Goal: Task Accomplishment & Management: Manage account settings

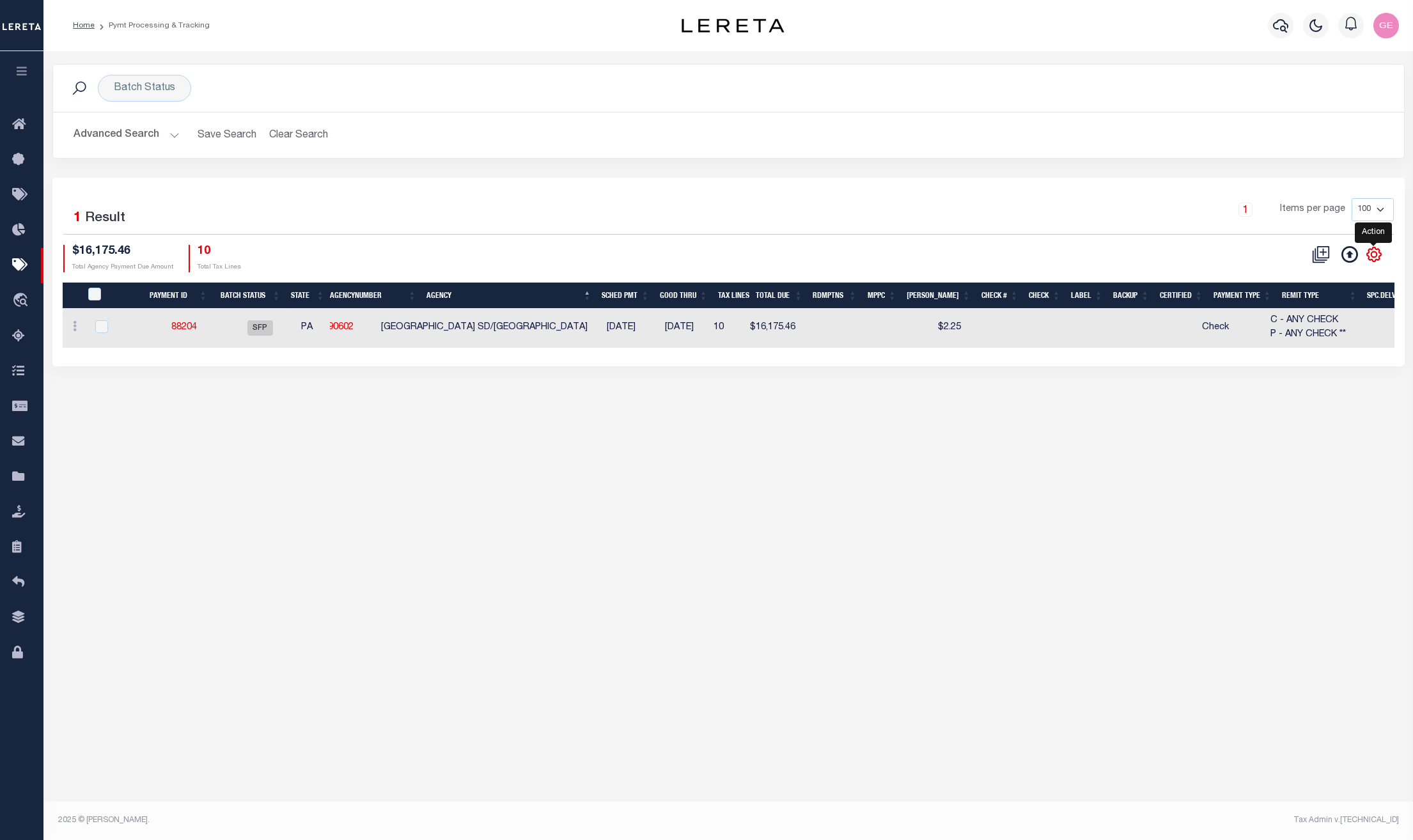
click at [1373, 252] on icon "" at bounding box center [1374, 254] width 16 height 16
drag, startPoint x: 936, startPoint y: 356, endPoint x: 1115, endPoint y: 359, distance: 179.0
click at [1115, 359] on div "Selected 1 Result 1 Items per page 100 200 500 1000 $16,175.46 10" at bounding box center [728, 271] width 1352 height 188
click at [588, 449] on div "Batch Status Search Advanced Search Save Search Clear Search PayeeSearchTable_d…" at bounding box center [728, 429] width 1370 height 756
click at [31, 483] on icon at bounding box center [22, 477] width 20 height 16
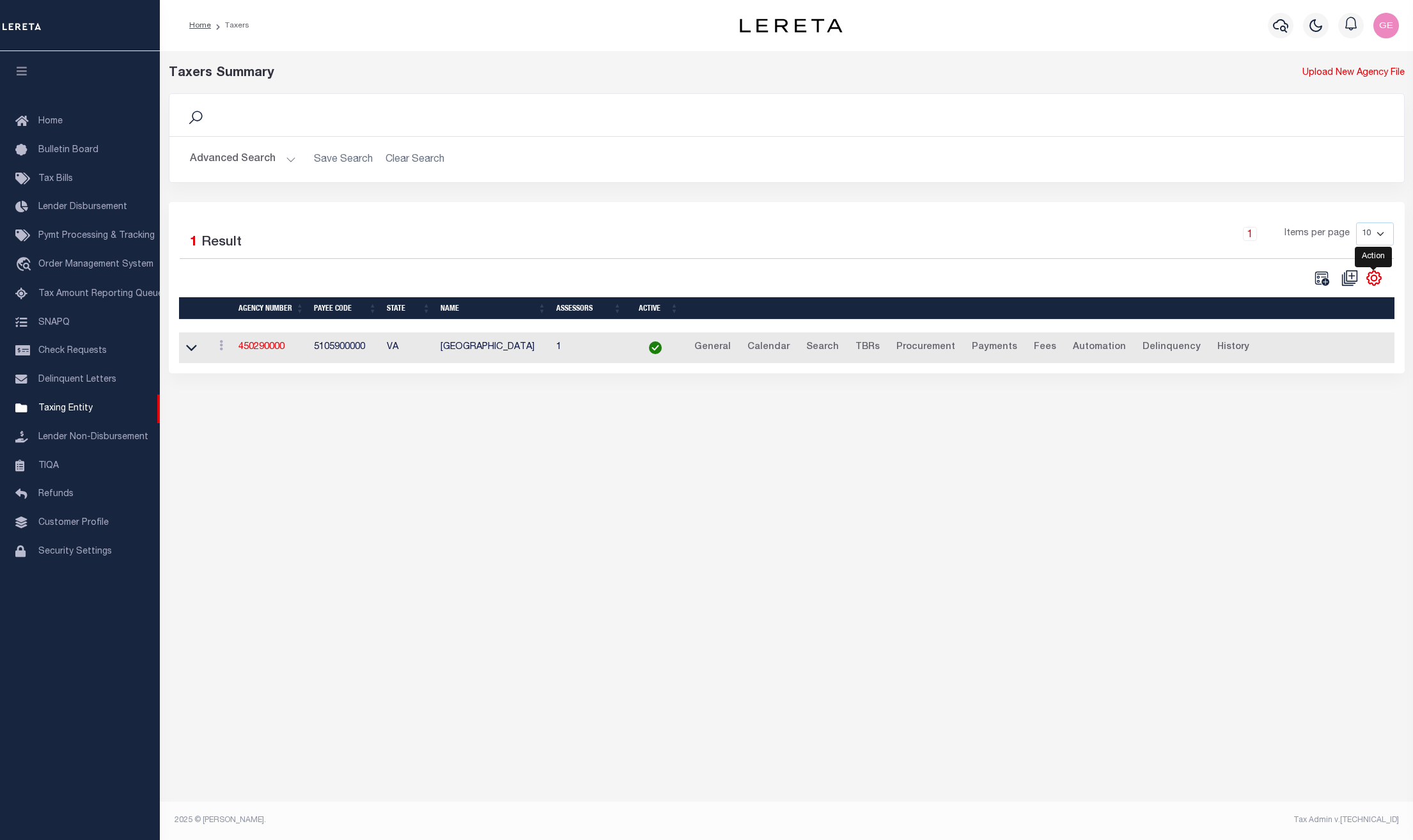
click at [1373, 282] on icon "" at bounding box center [1374, 278] width 16 height 16
click at [1349, 275] on icon at bounding box center [1349, 278] width 16 height 16
select select
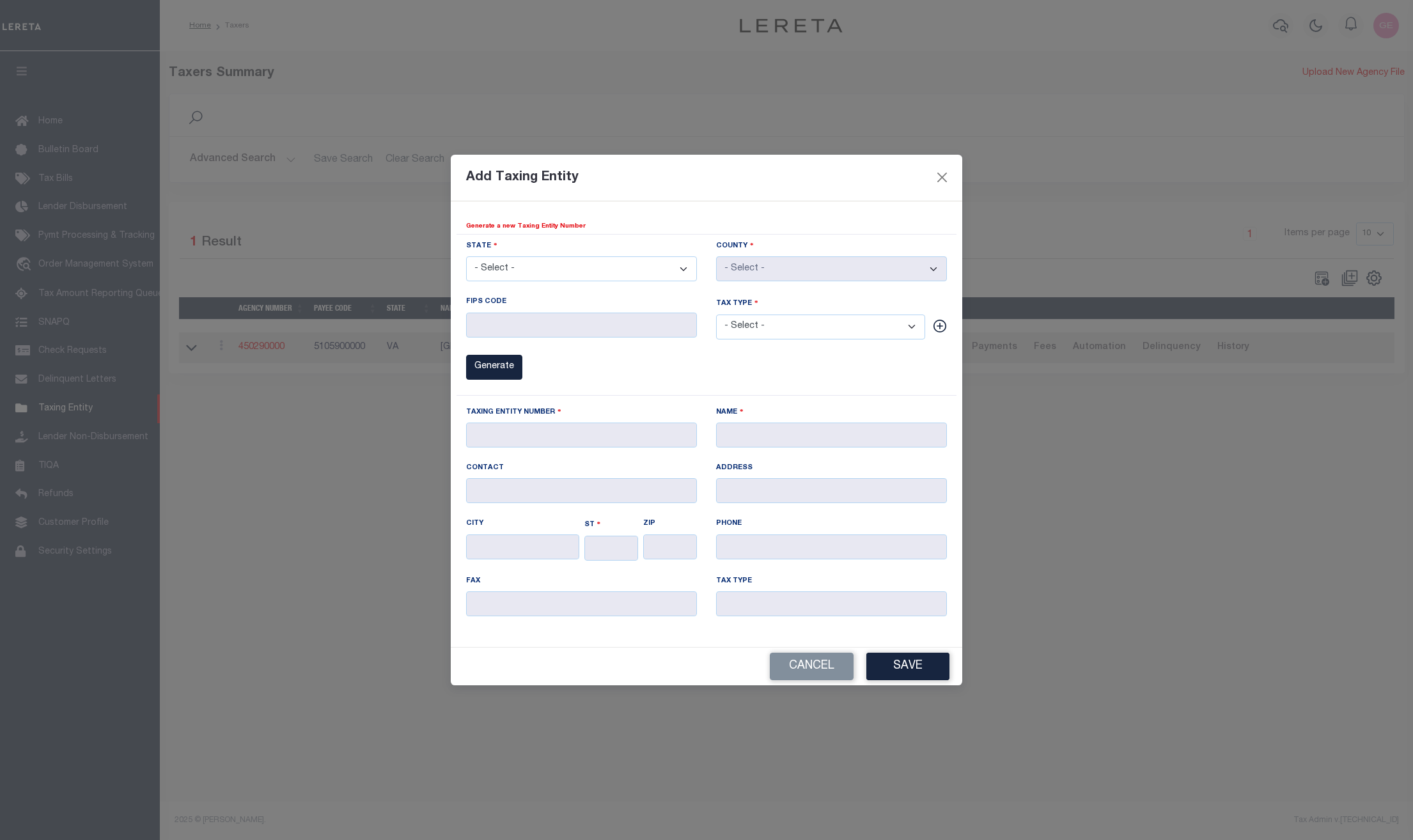
click at [954, 180] on div "Add Taxing Entity" at bounding box center [706, 177] width 511 height 46
click at [950, 180] on button "Close" at bounding box center [942, 177] width 16 height 16
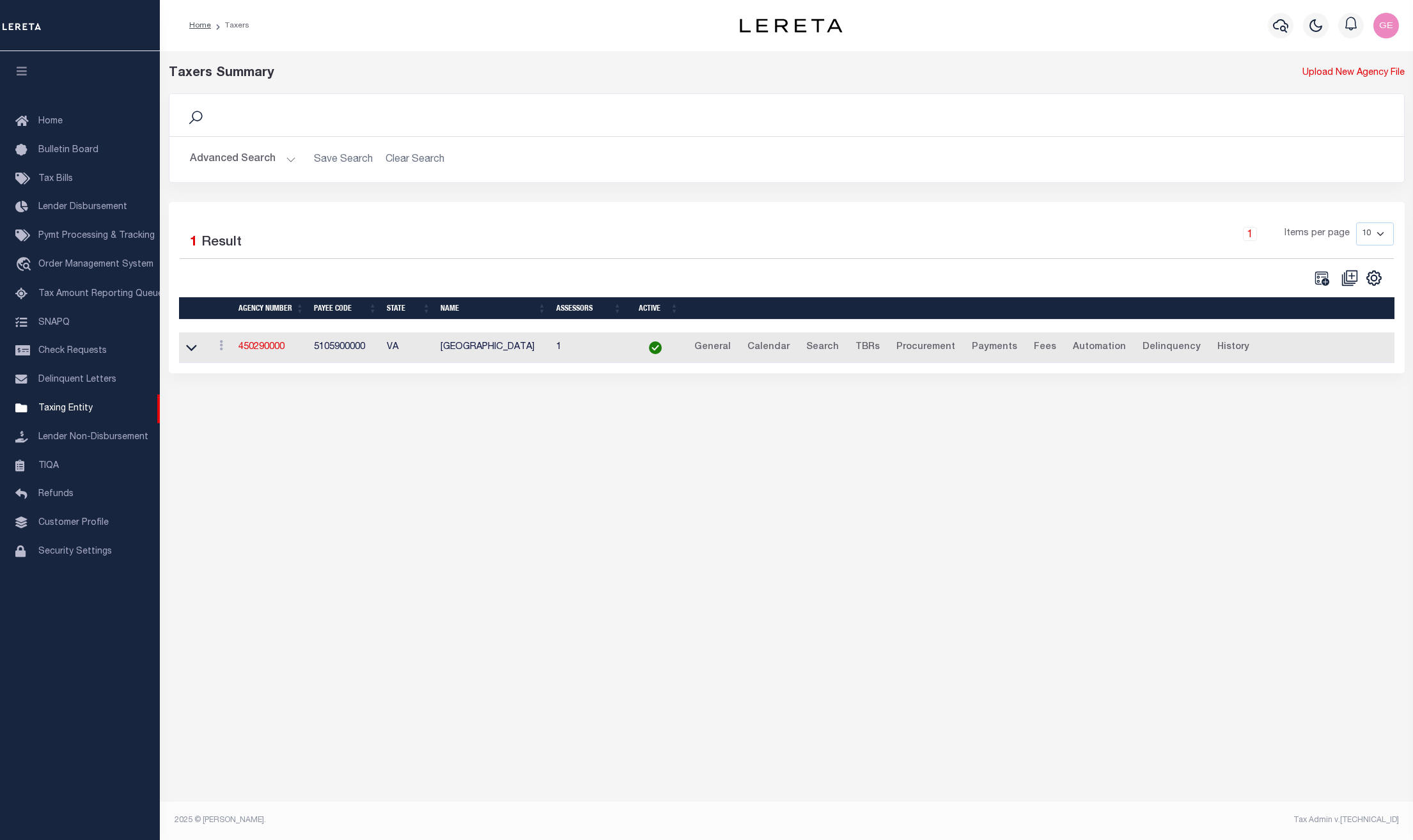
click at [1310, 290] on div "Selected 1 Result 1 Items per page 10 25 50 100" at bounding box center [787, 287] width 1236 height 171
click at [226, 339] on td "View Clone agency" at bounding box center [222, 348] width 24 height 31
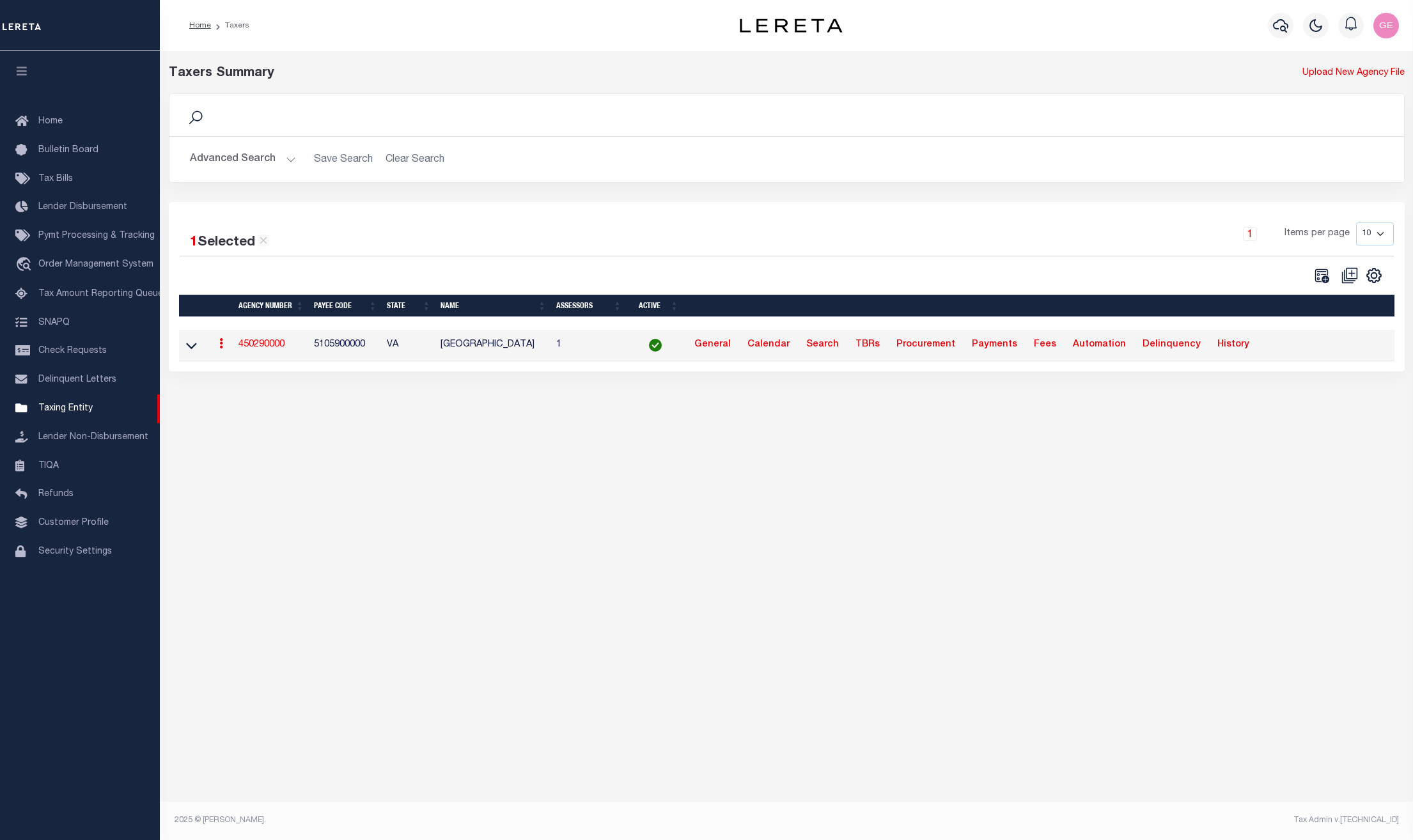
click at [226, 346] on link at bounding box center [221, 345] width 14 height 11
click at [915, 545] on div "Taxers Summary Upload New Agency File Search Advanced Search Save Search Clear …" at bounding box center [786, 429] width 1253 height 756
click at [1370, 280] on icon "" at bounding box center [1374, 275] width 16 height 16
click at [1257, 658] on div "Taxers Summary Upload New Agency File Search Advanced Search Save Search Clear …" at bounding box center [786, 429] width 1253 height 756
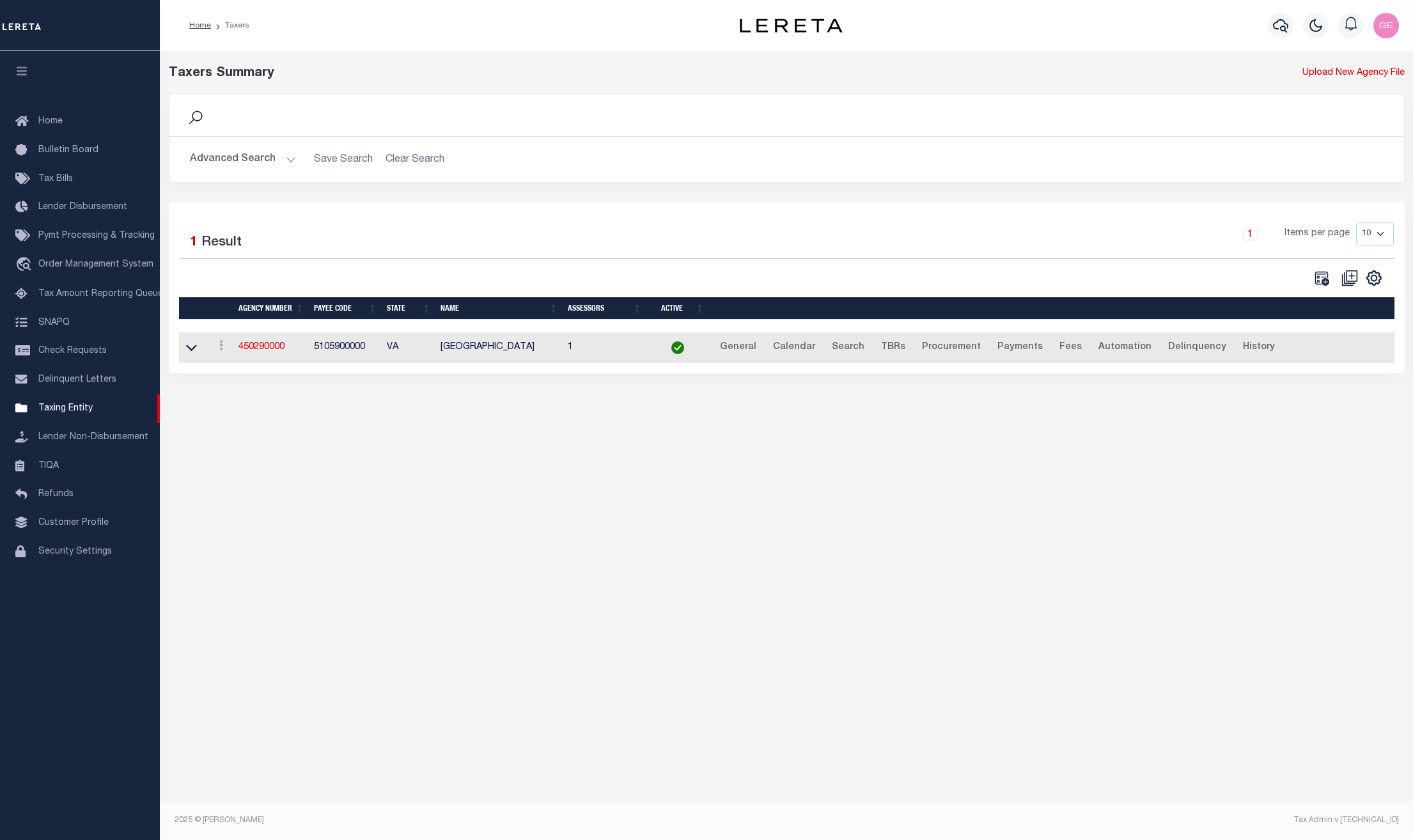
click at [258, 360] on td "450290000" at bounding box center [271, 348] width 76 height 31
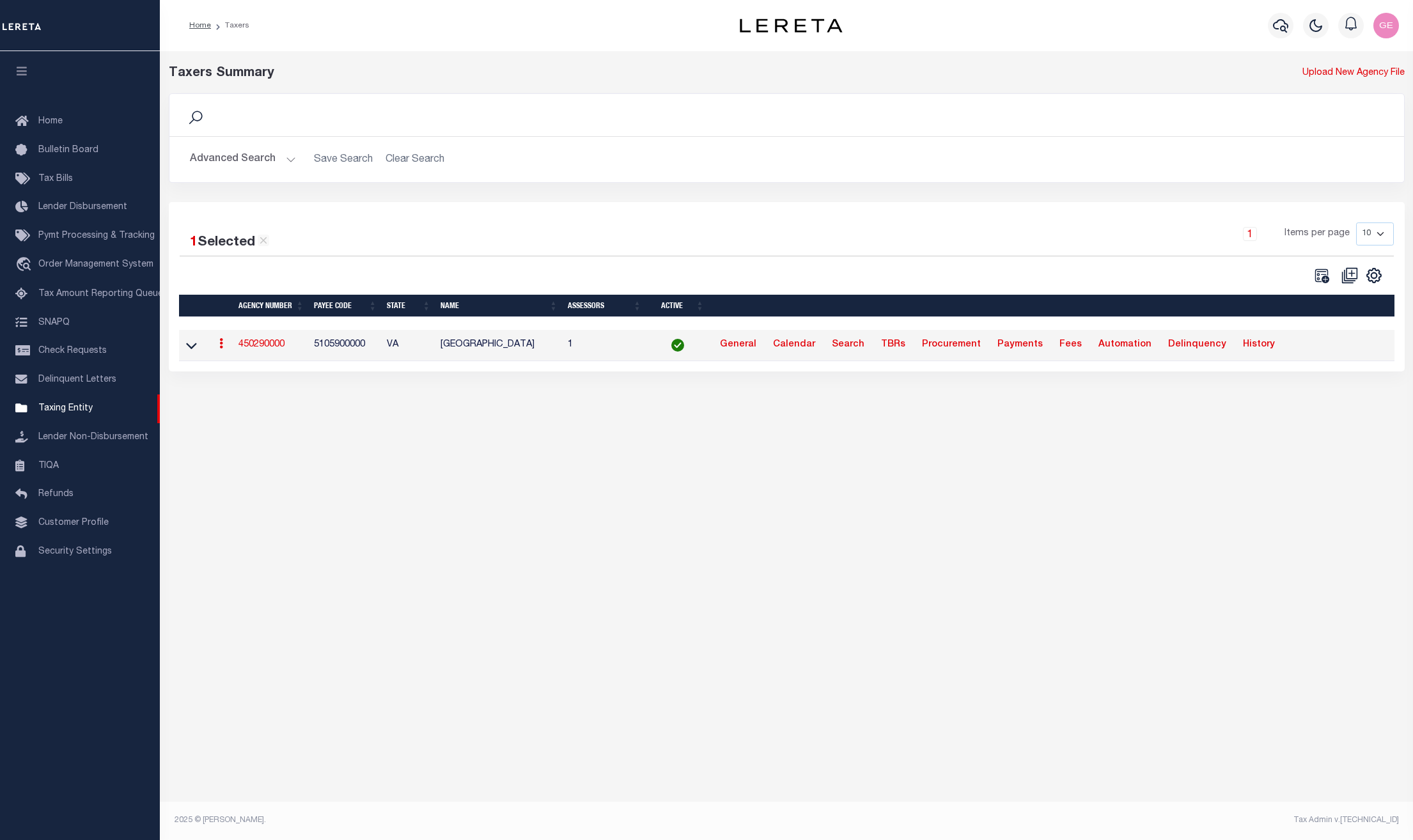
click at [270, 349] on link "450290000" at bounding box center [261, 344] width 46 height 9
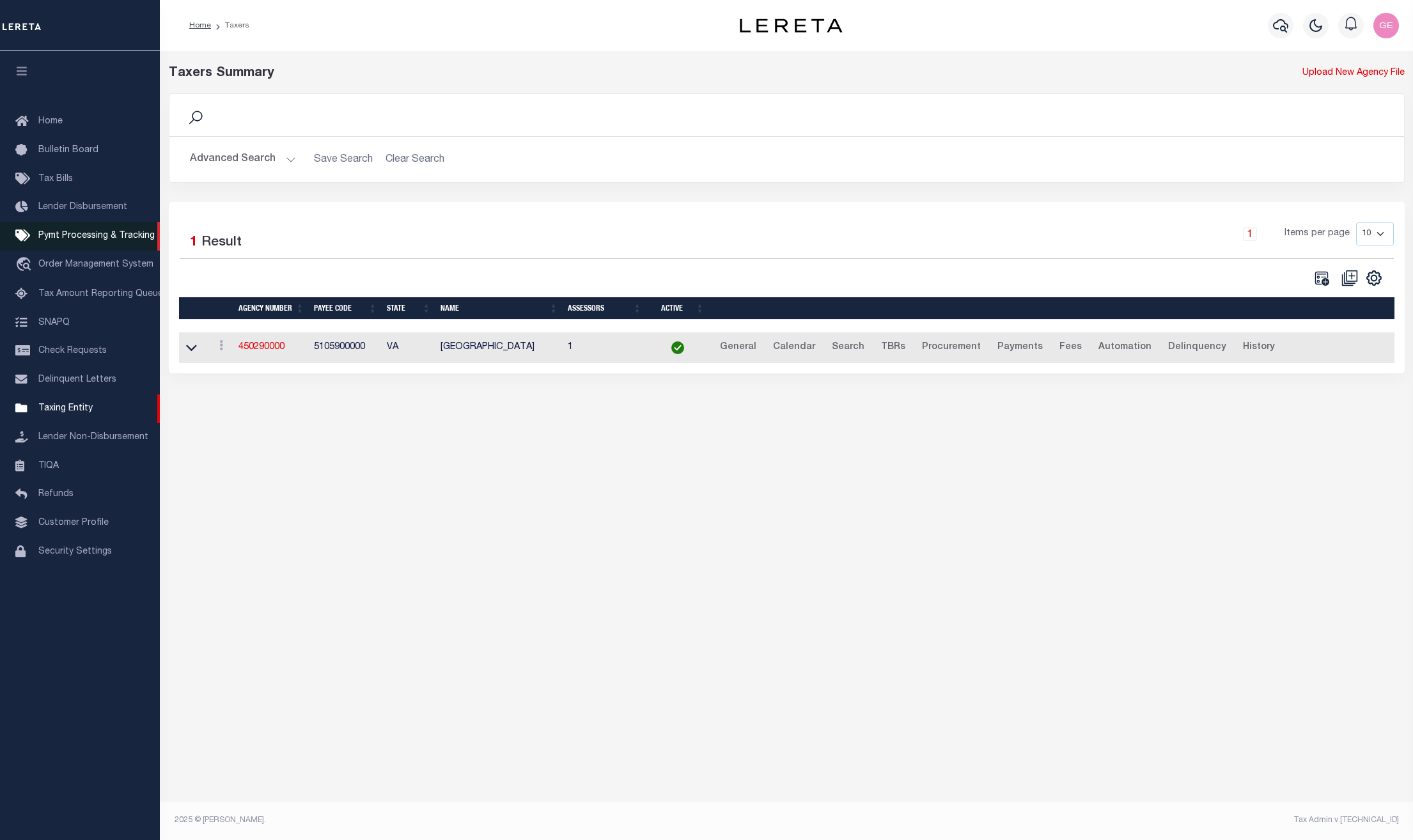
click at [44, 240] on span "Pymt Processing & Tracking" at bounding box center [96, 235] width 116 height 9
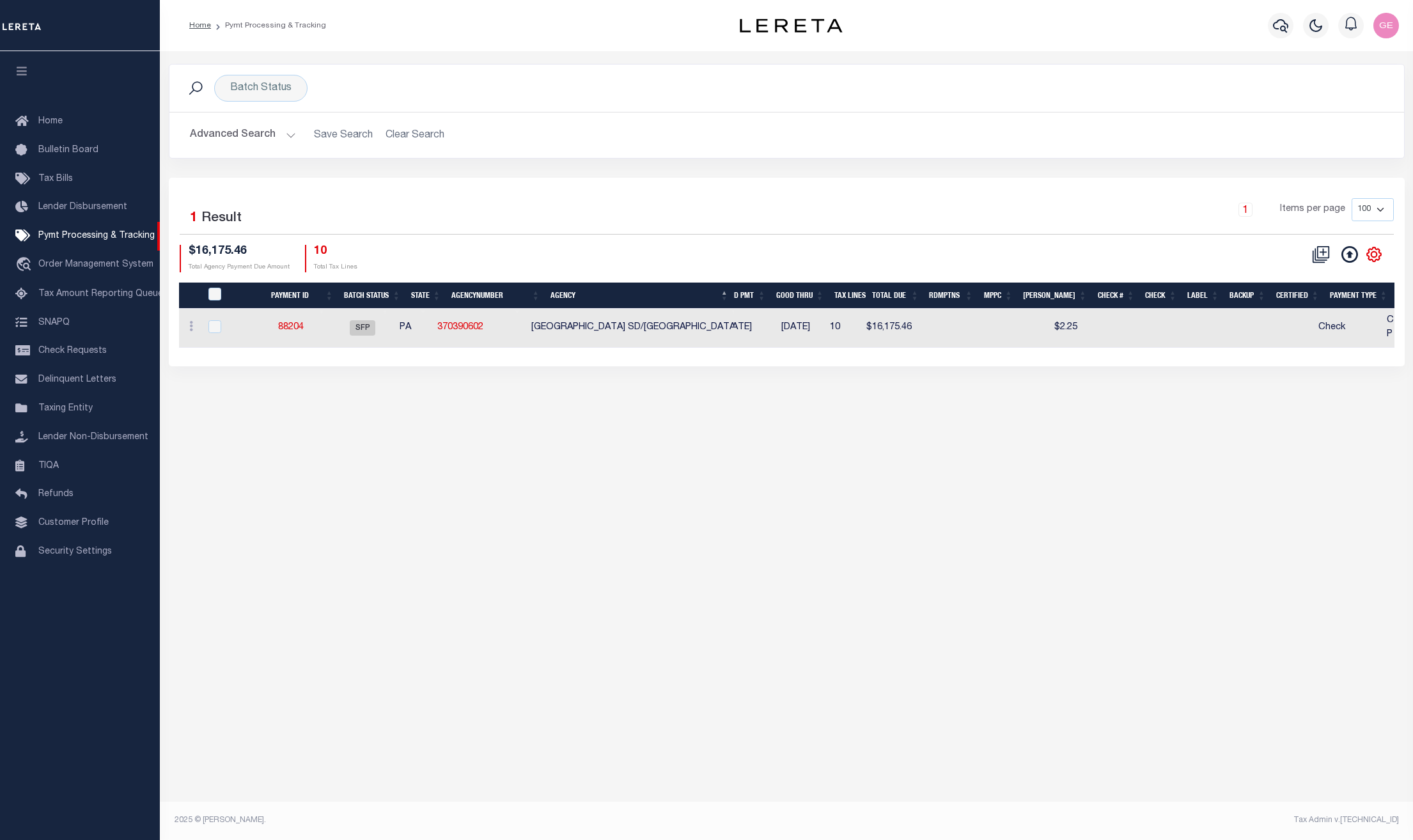
click at [1379, 252] on icon at bounding box center [1373, 254] width 14 height 14
click at [1379, 252] on icon "" at bounding box center [1373, 254] width 14 height 14
click at [1372, 253] on icon "" at bounding box center [1373, 254] width 6 height 6
click at [1367, 254] on icon "" at bounding box center [1373, 254] width 14 height 14
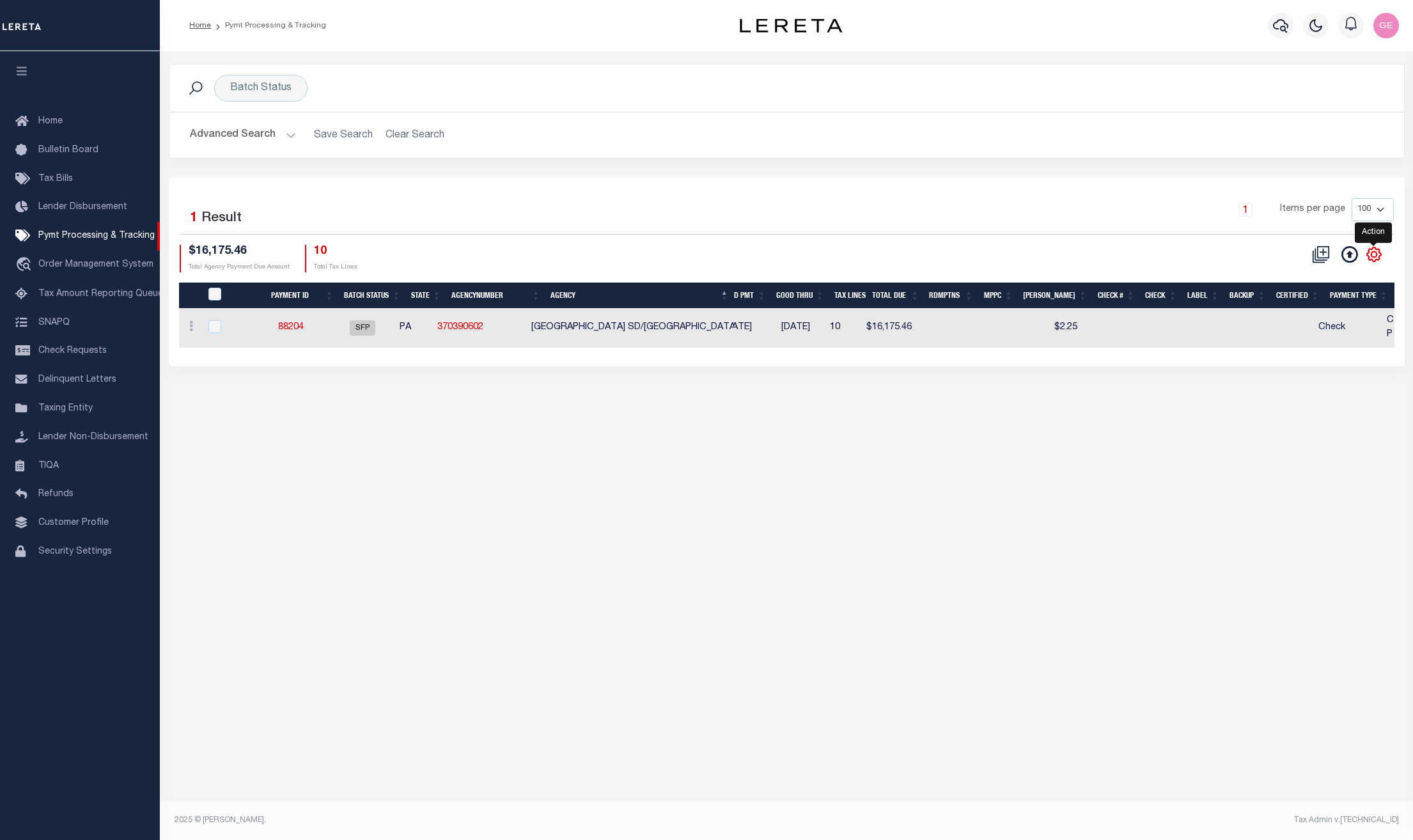
click at [1367, 254] on icon "" at bounding box center [1373, 254] width 14 height 14
click at [1346, 255] on icon at bounding box center [1349, 254] width 16 height 16
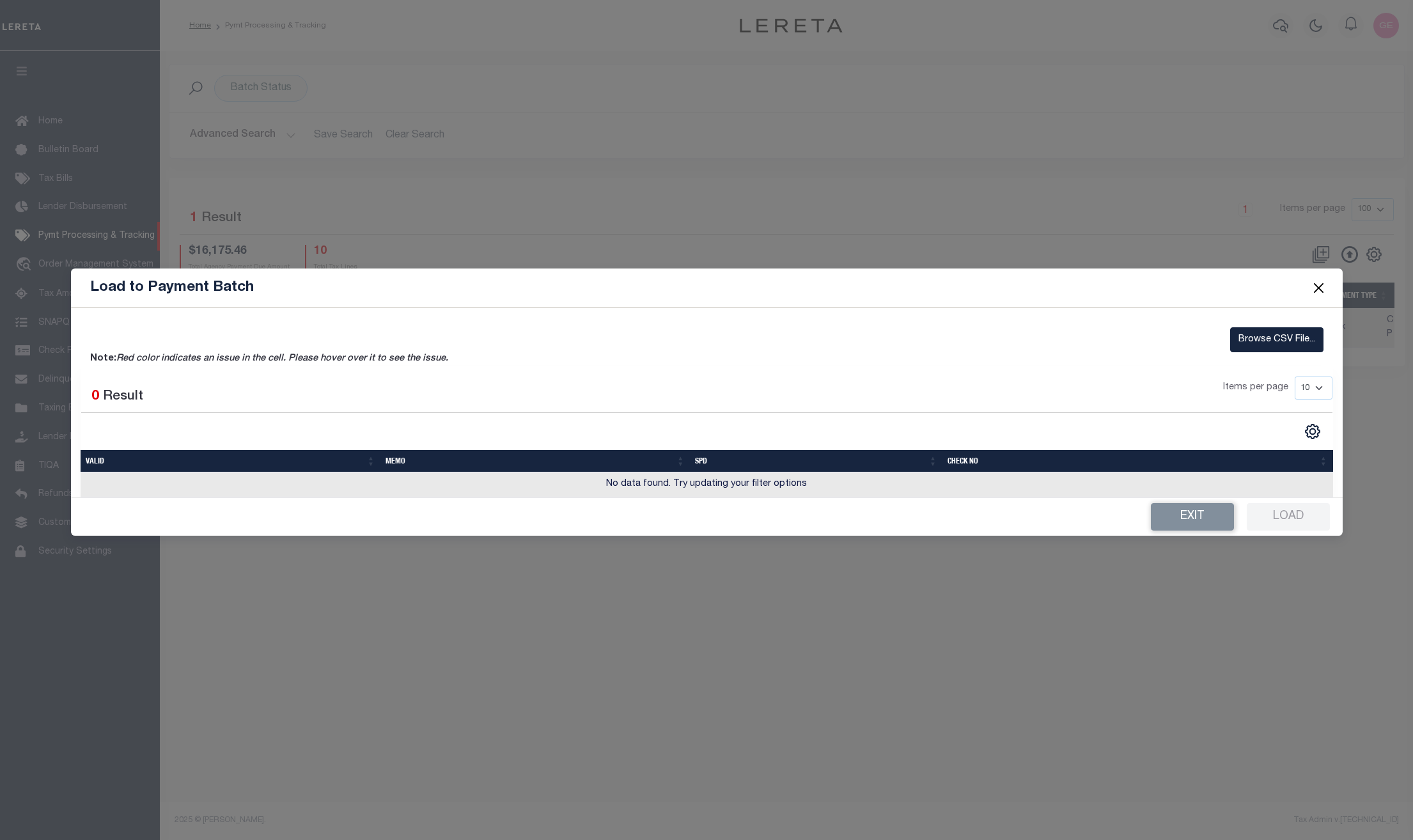
click at [1323, 291] on button "Close" at bounding box center [1319, 288] width 16 height 16
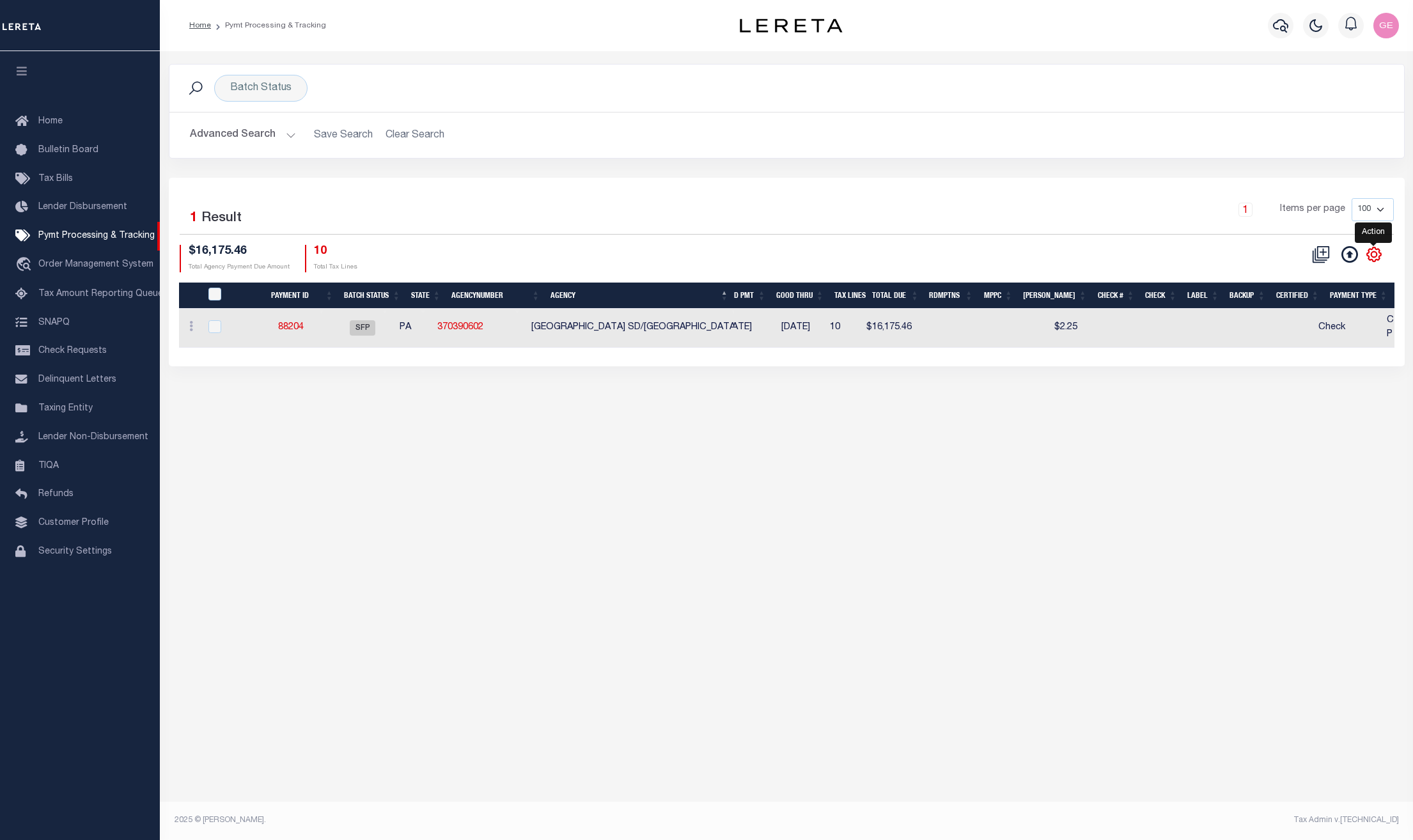
click at [1374, 260] on icon "" at bounding box center [1374, 254] width 16 height 16
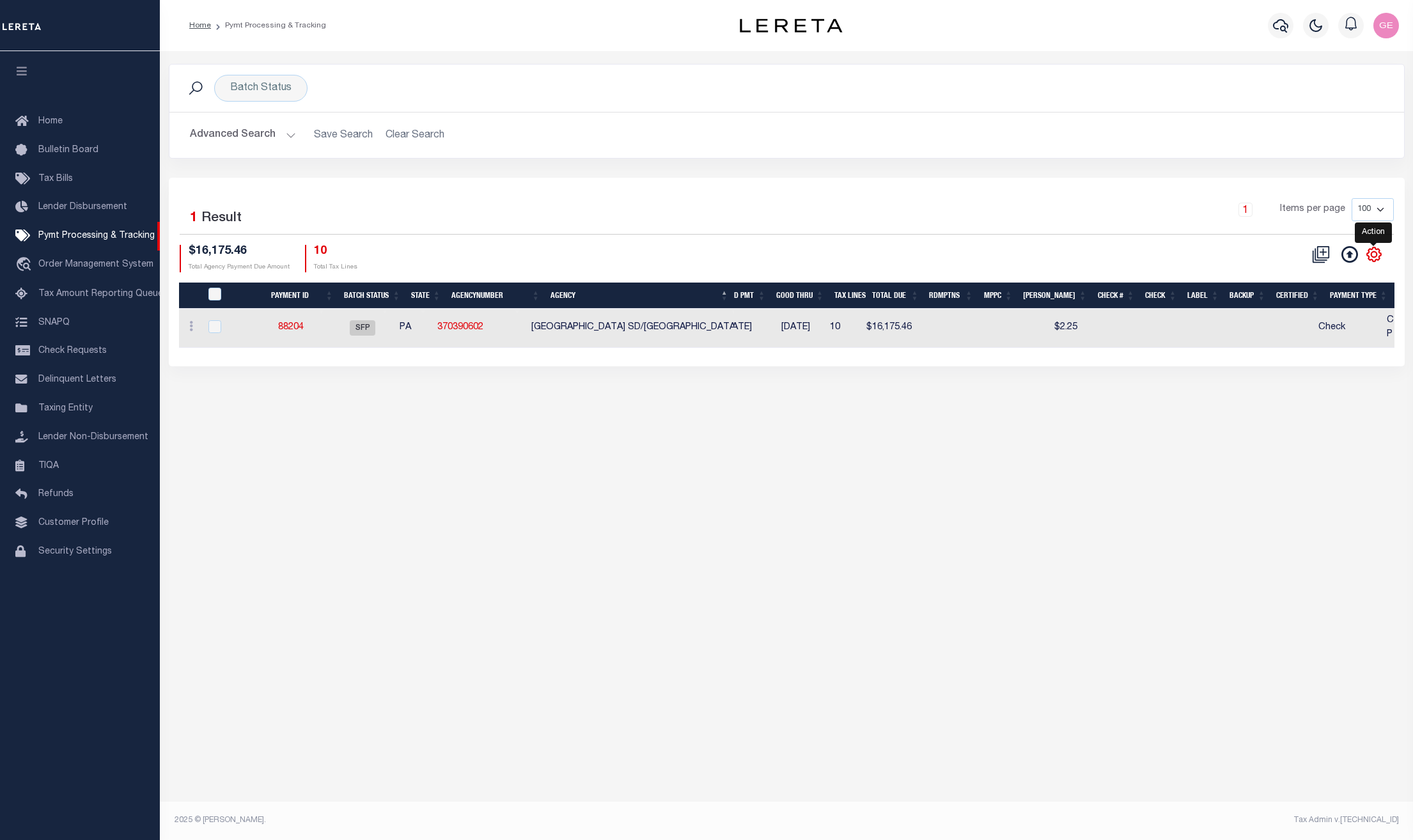
click at [1374, 260] on icon "" at bounding box center [1374, 254] width 16 height 16
click at [299, 330] on link "88204" at bounding box center [291, 326] width 25 height 9
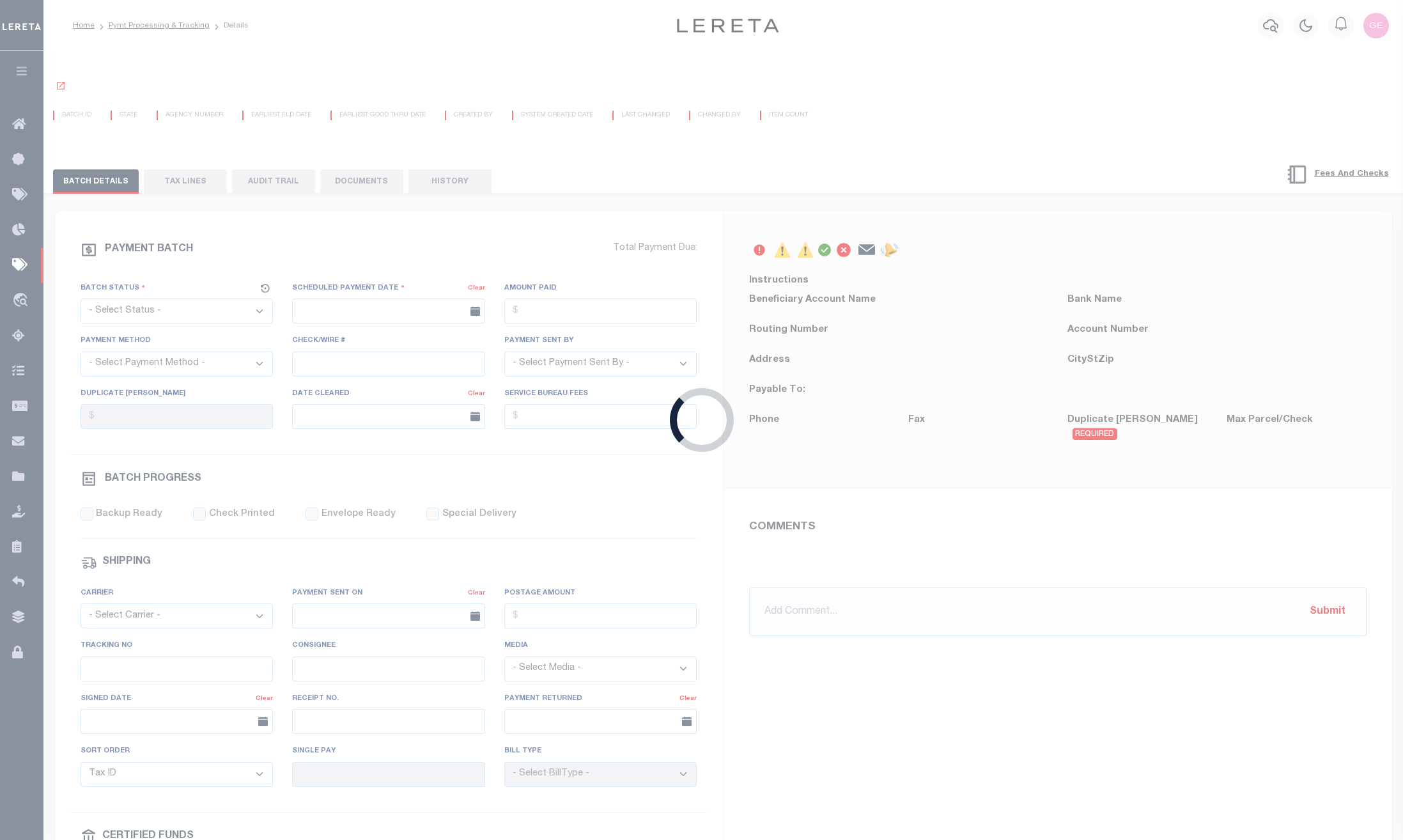
select select "SFP"
type input "[DATE]"
type input "[PERSON_NAME]"
radio input "true"
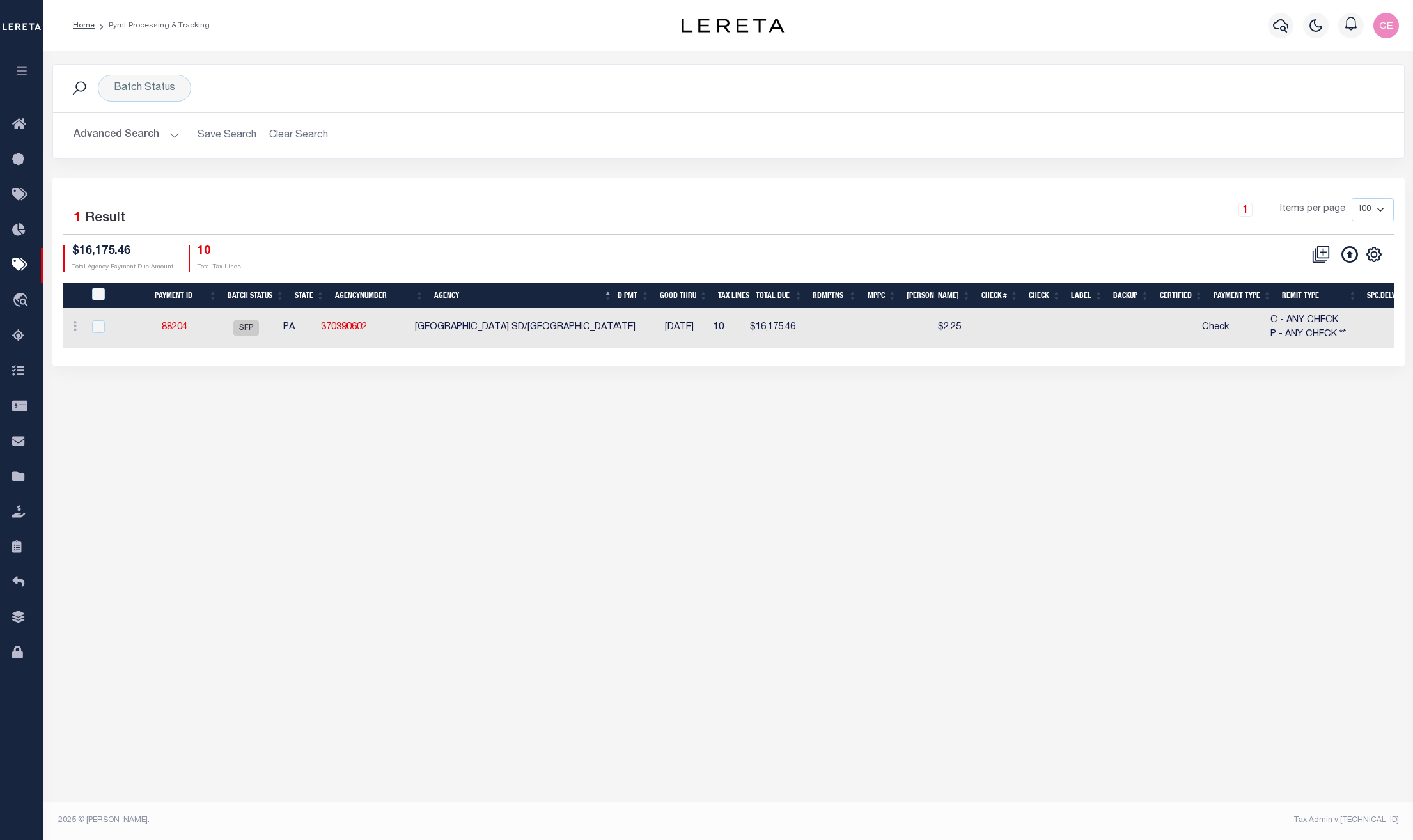
click at [1393, 248] on div "1 Selected 1 Result 1 Items per page 100 200 500 1000 $16,175.46 Total Agency P…" at bounding box center [728, 234] width 1351 height 73
click at [1380, 256] on icon "" at bounding box center [1373, 254] width 14 height 14
click at [1371, 251] on icon "" at bounding box center [1373, 254] width 14 height 14
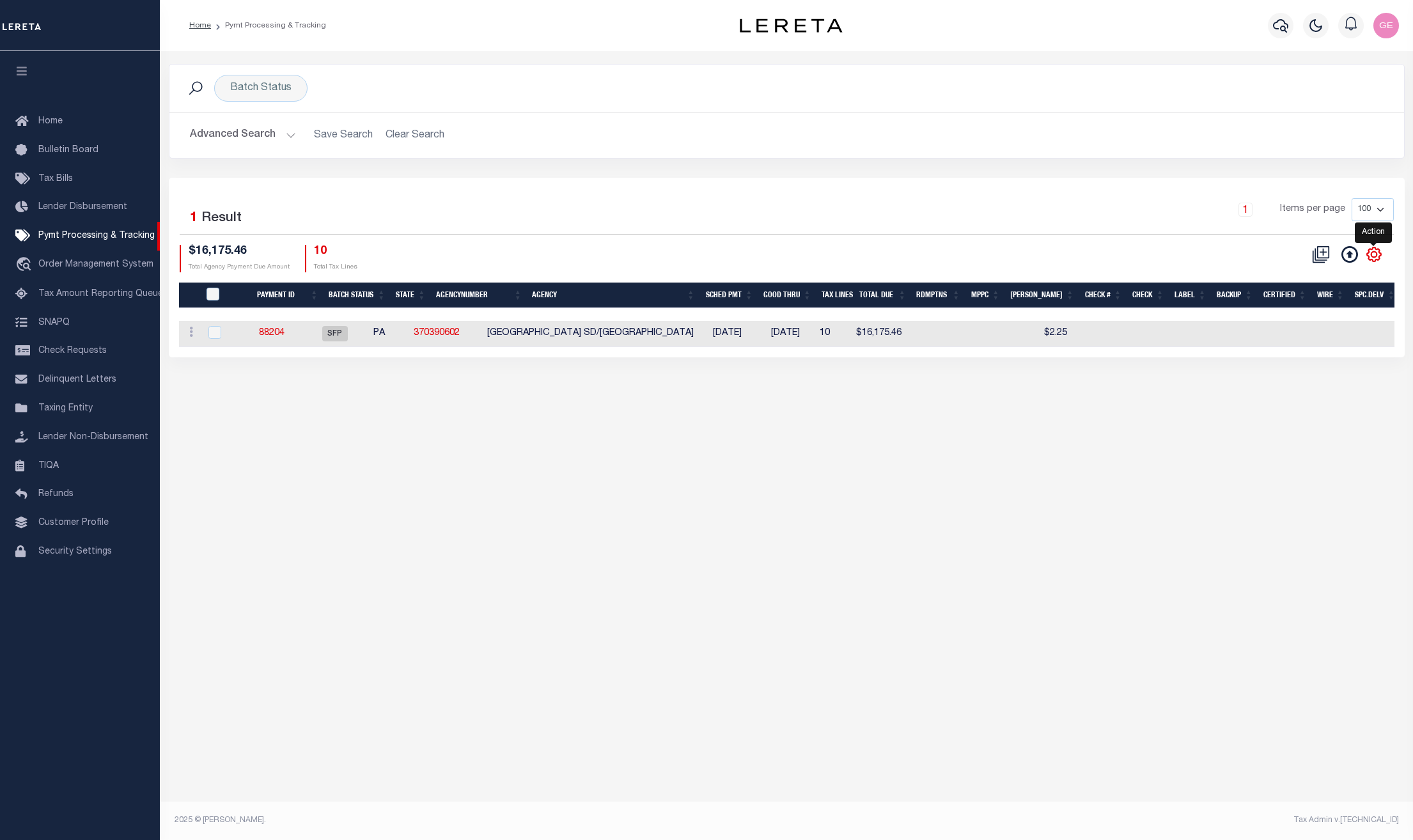
click at [1371, 255] on icon "" at bounding box center [1373, 254] width 6 height 6
click at [1370, 263] on icon "" at bounding box center [1374, 254] width 16 height 16
click at [1363, 257] on button at bounding box center [1349, 254] width 29 height 18
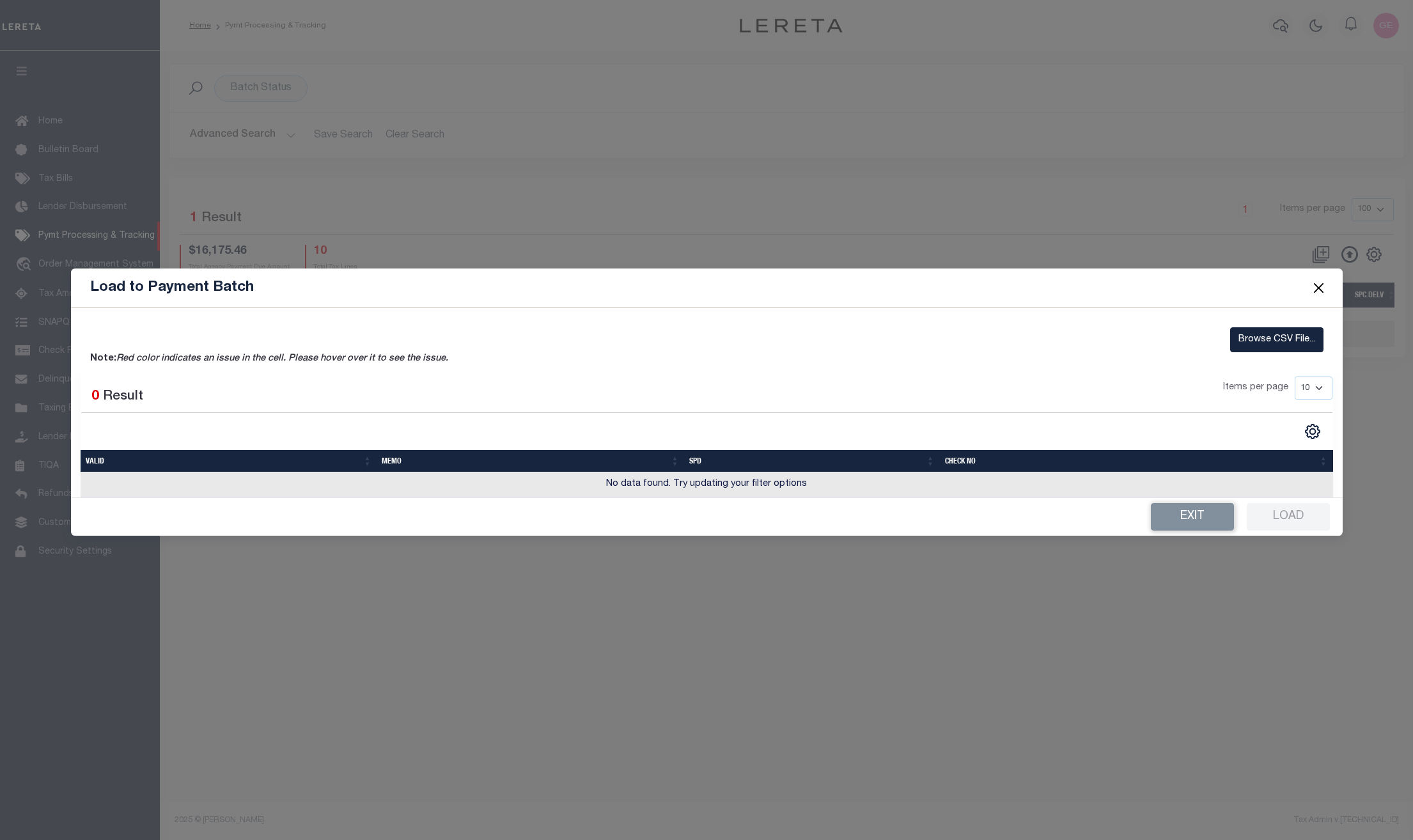
click at [1367, 260] on div "Load to Payment Batch Browse CSV File... Note: Red color indicates an issue in …" at bounding box center [706, 420] width 1413 height 840
click at [1310, 295] on button "Close" at bounding box center [1319, 288] width 16 height 16
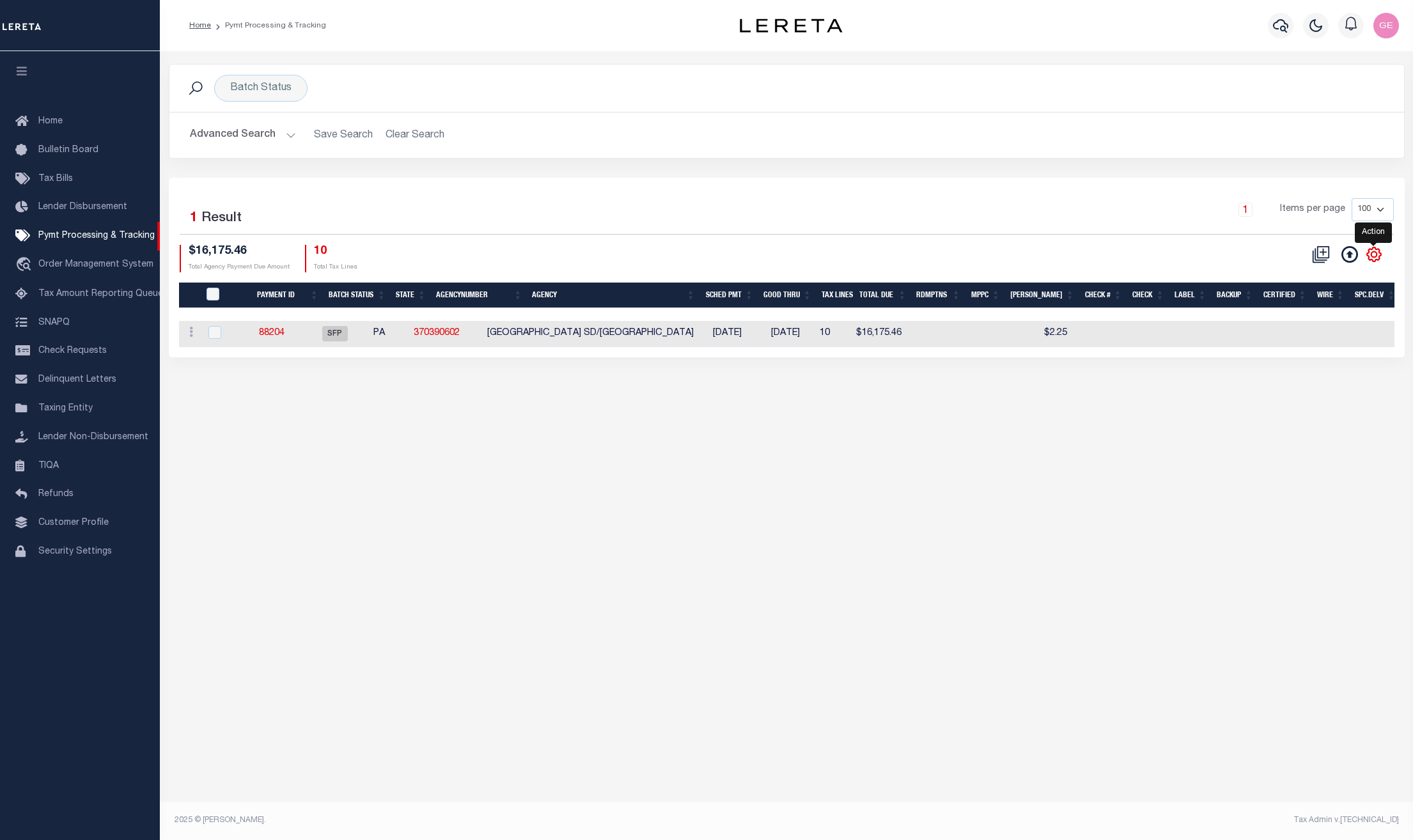
click at [1370, 252] on icon "" at bounding box center [1374, 254] width 16 height 16
click at [1370, 256] on icon "" at bounding box center [1374, 254] width 16 height 16
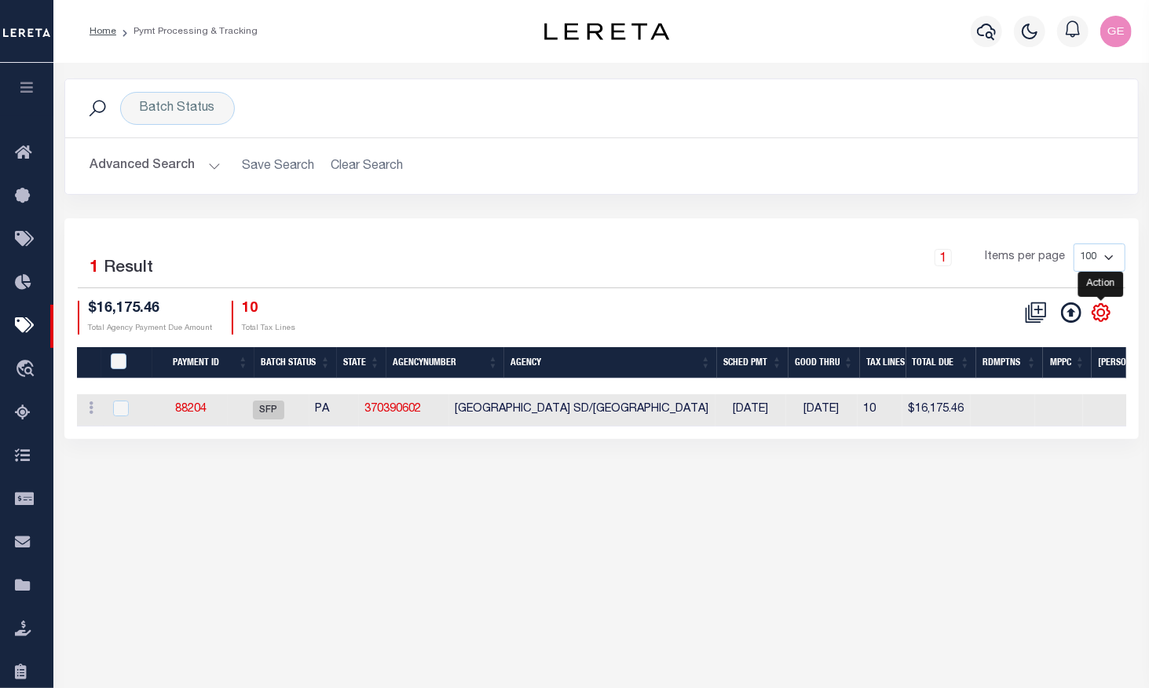
click at [1102, 304] on icon "" at bounding box center [1100, 312] width 17 height 17
click at [1102, 309] on icon "" at bounding box center [1100, 312] width 7 height 7
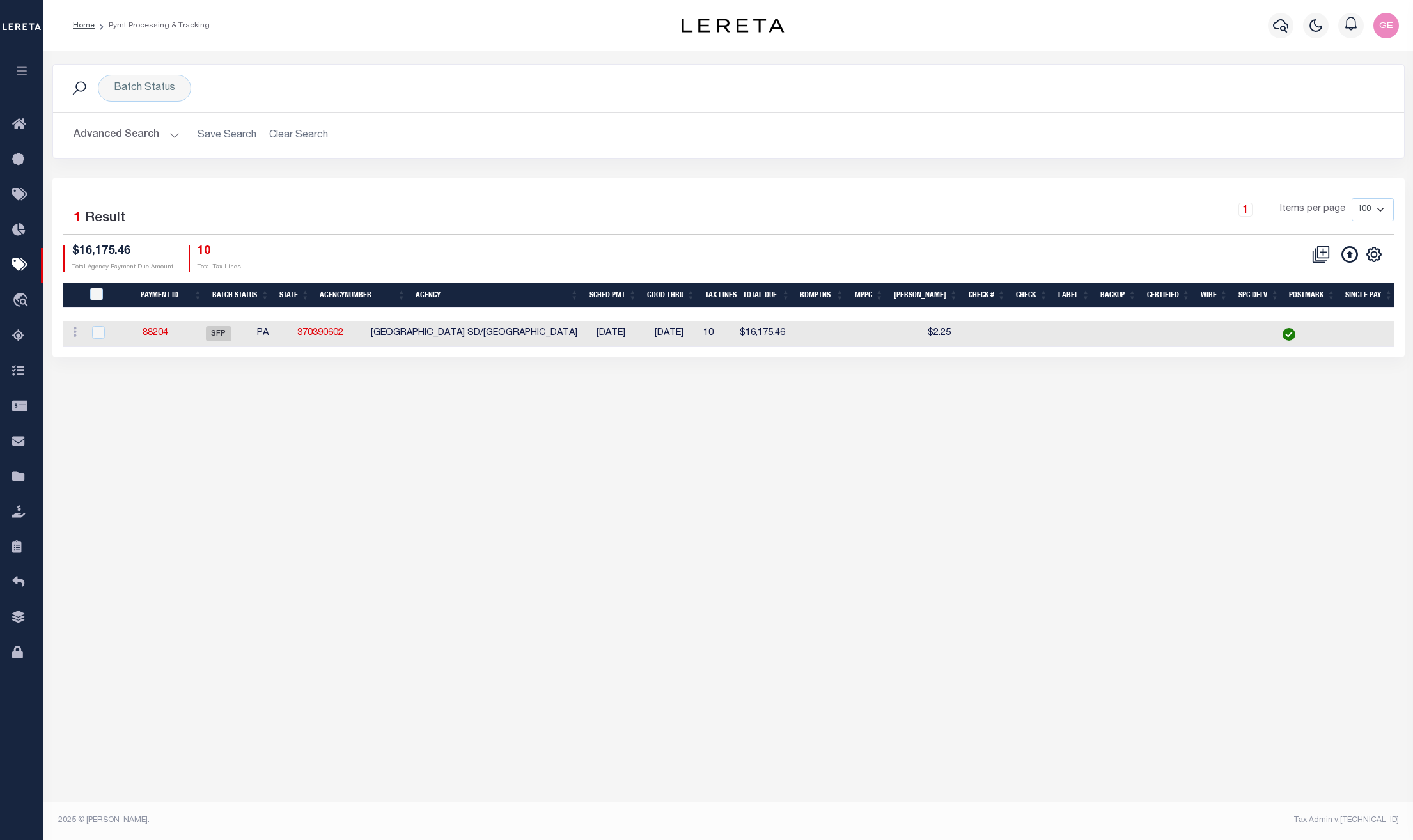
click at [1364, 254] on link at bounding box center [1374, 252] width 20 height 9
click at [1373, 260] on icon "" at bounding box center [1374, 254] width 16 height 16
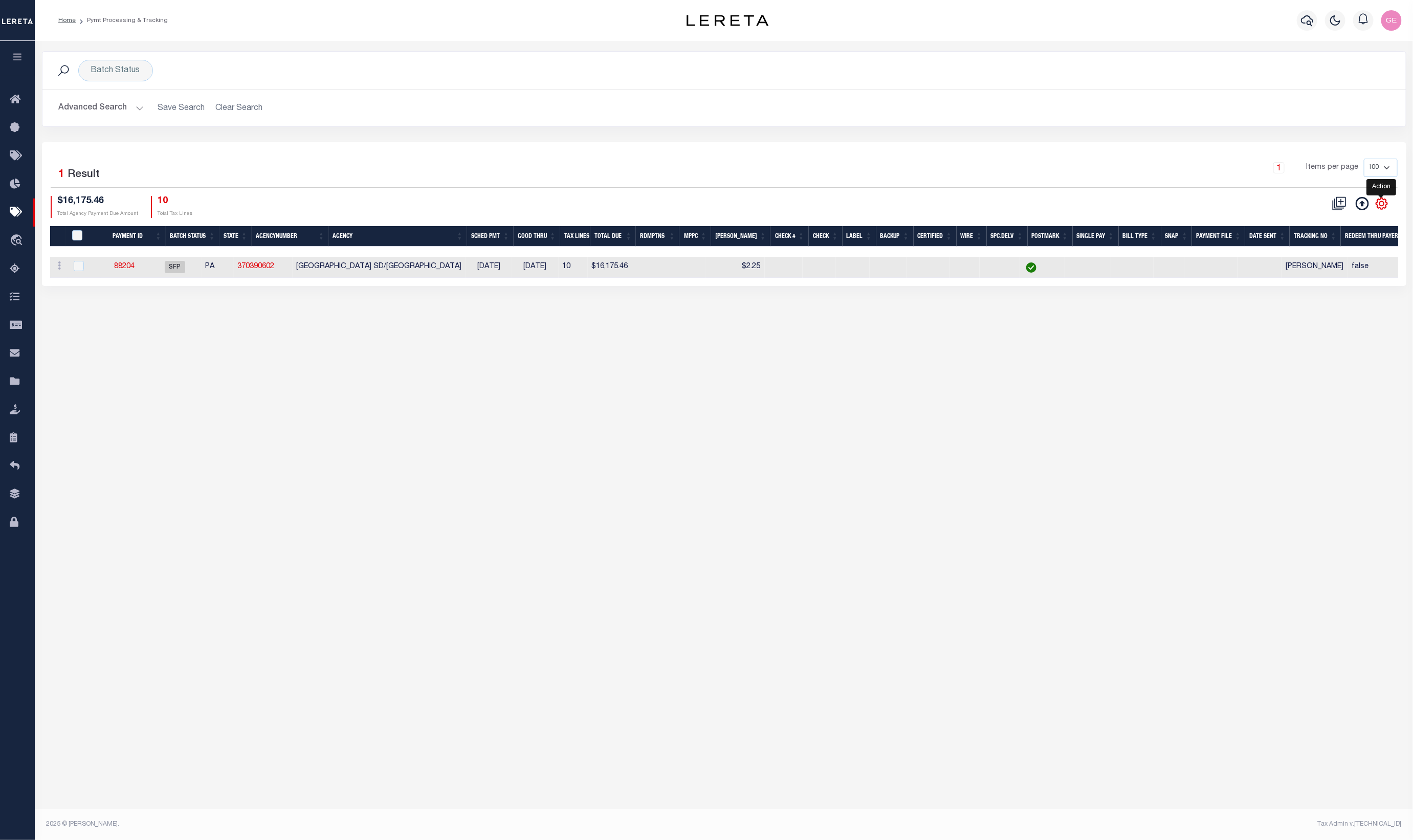
click at [1130, 205] on icon "" at bounding box center [1382, 203] width 11 height 11
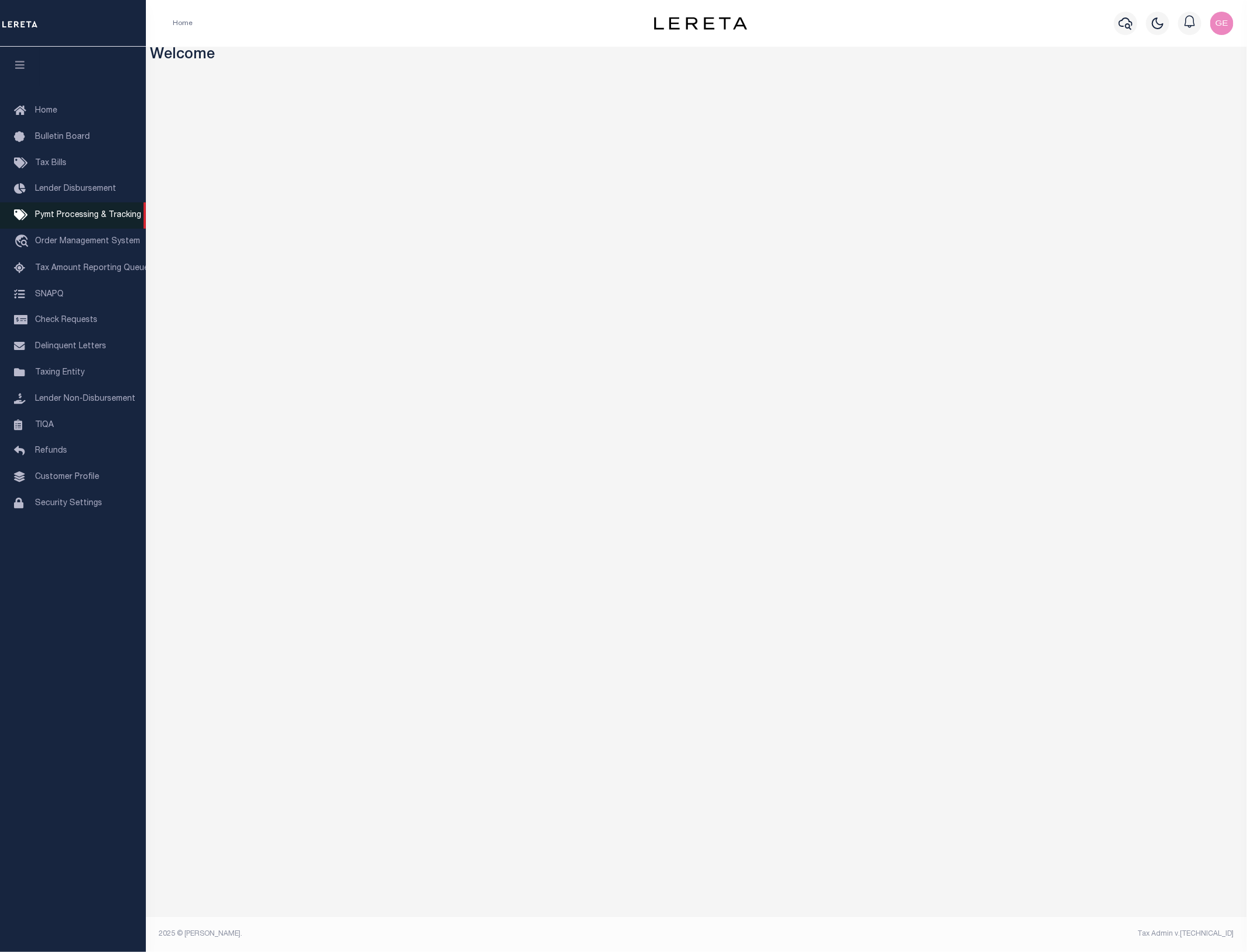
click at [94, 222] on link "Pymt Processing & Tracking" at bounding box center [73, 215] width 146 height 26
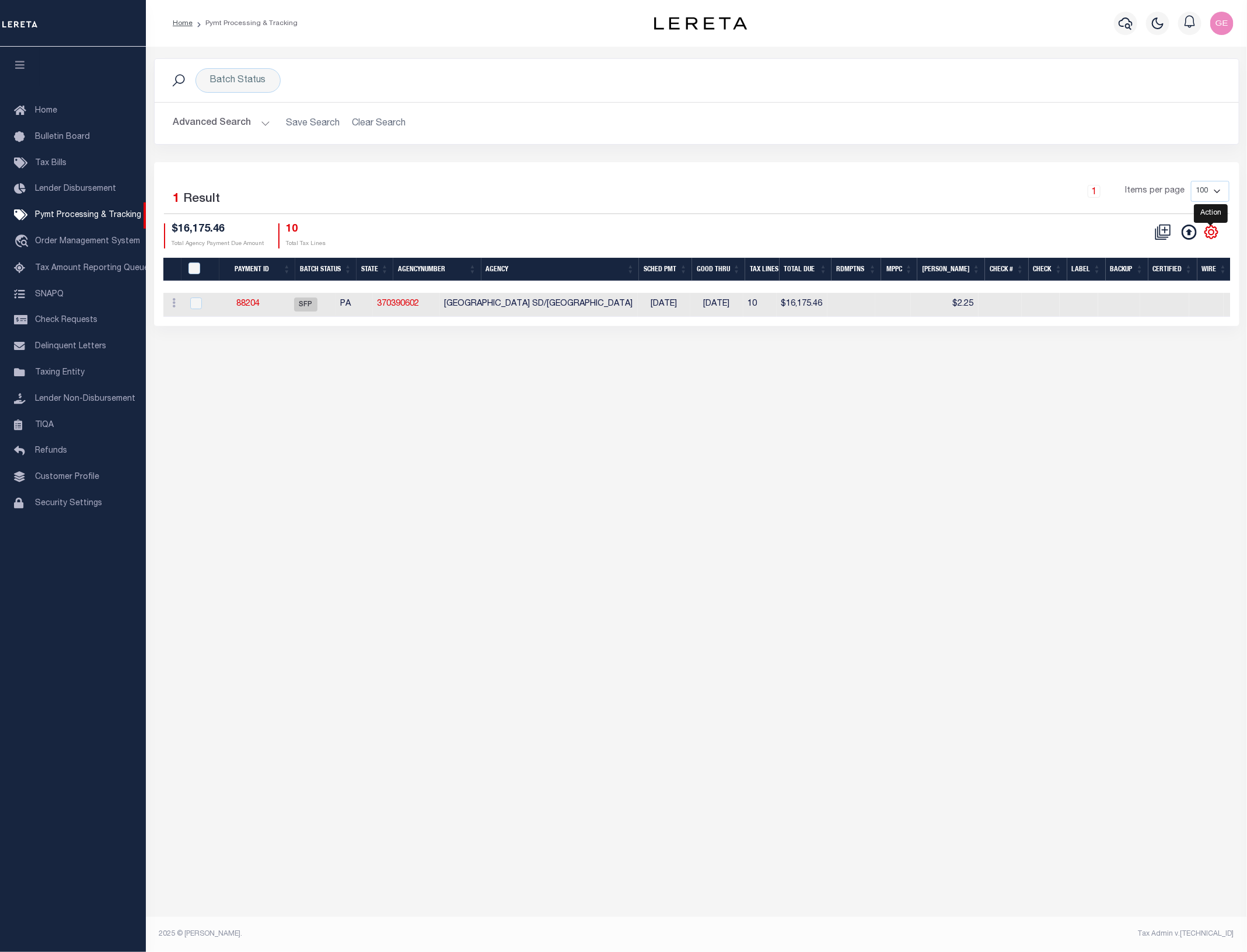
click at [1209, 232] on icon "" at bounding box center [1211, 232] width 5 height 5
click at [1214, 240] on icon "" at bounding box center [1211, 232] width 15 height 15
